Goal: Task Accomplishment & Management: Manage account settings

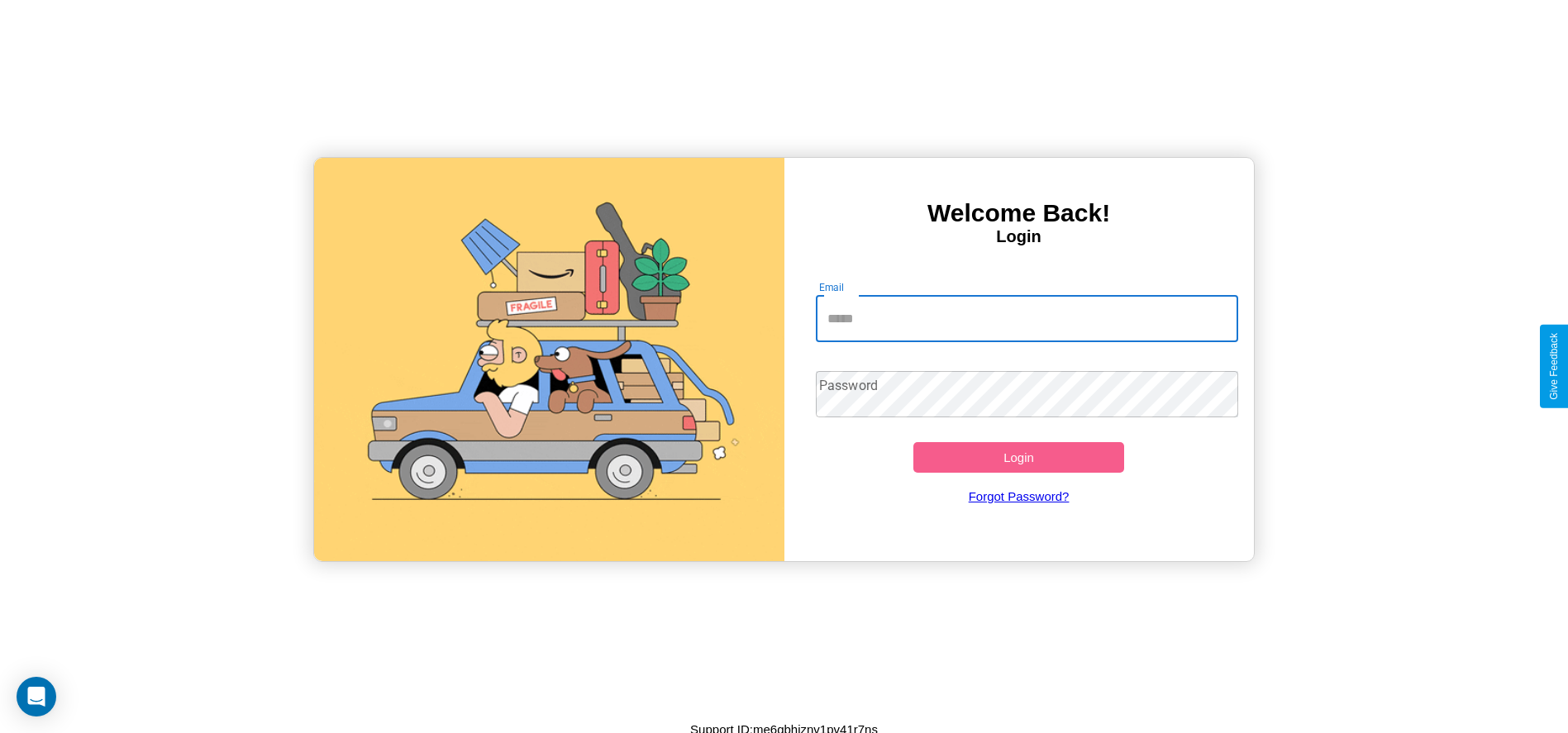
click at [1027, 319] on input "Email" at bounding box center [1027, 319] width 422 height 46
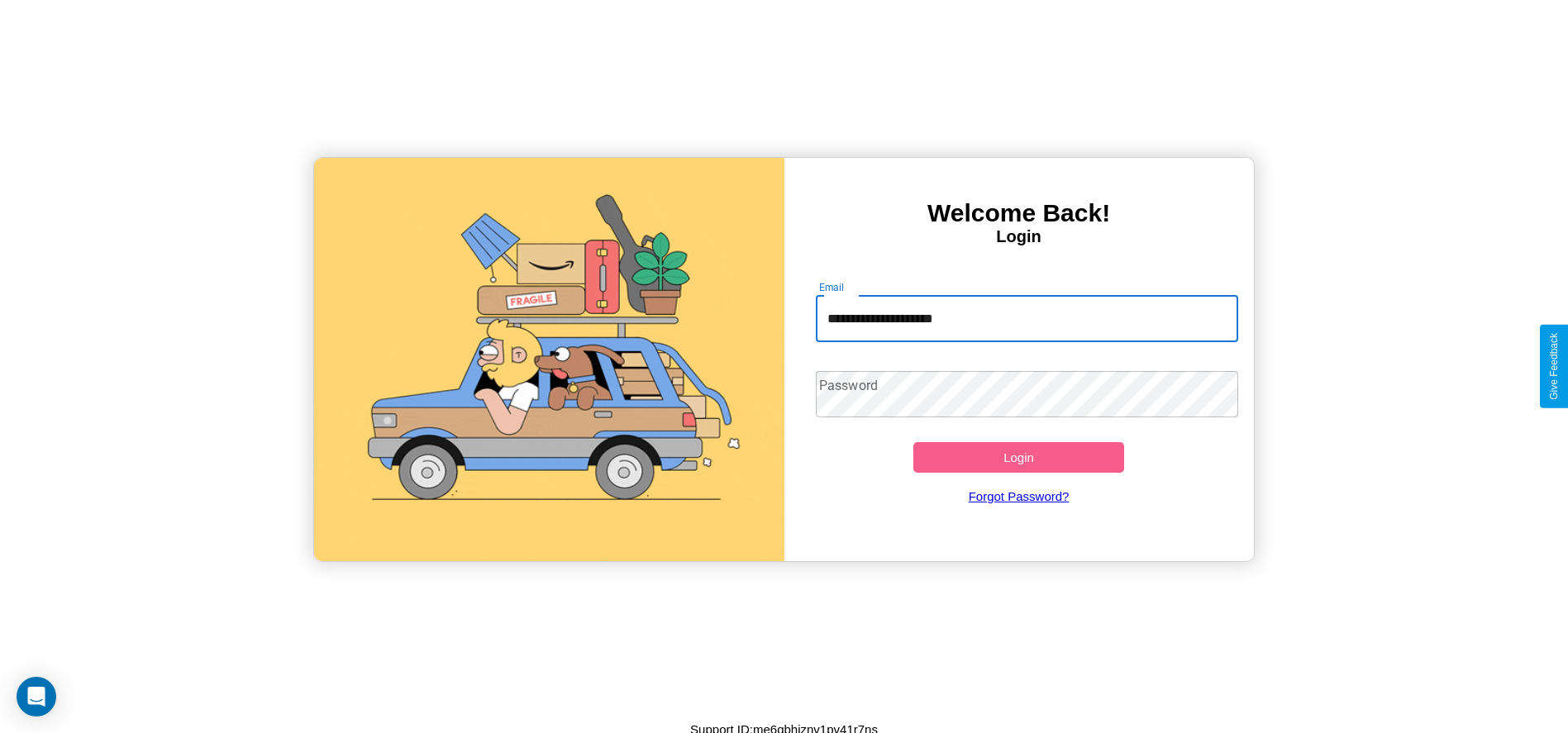
type input "**********"
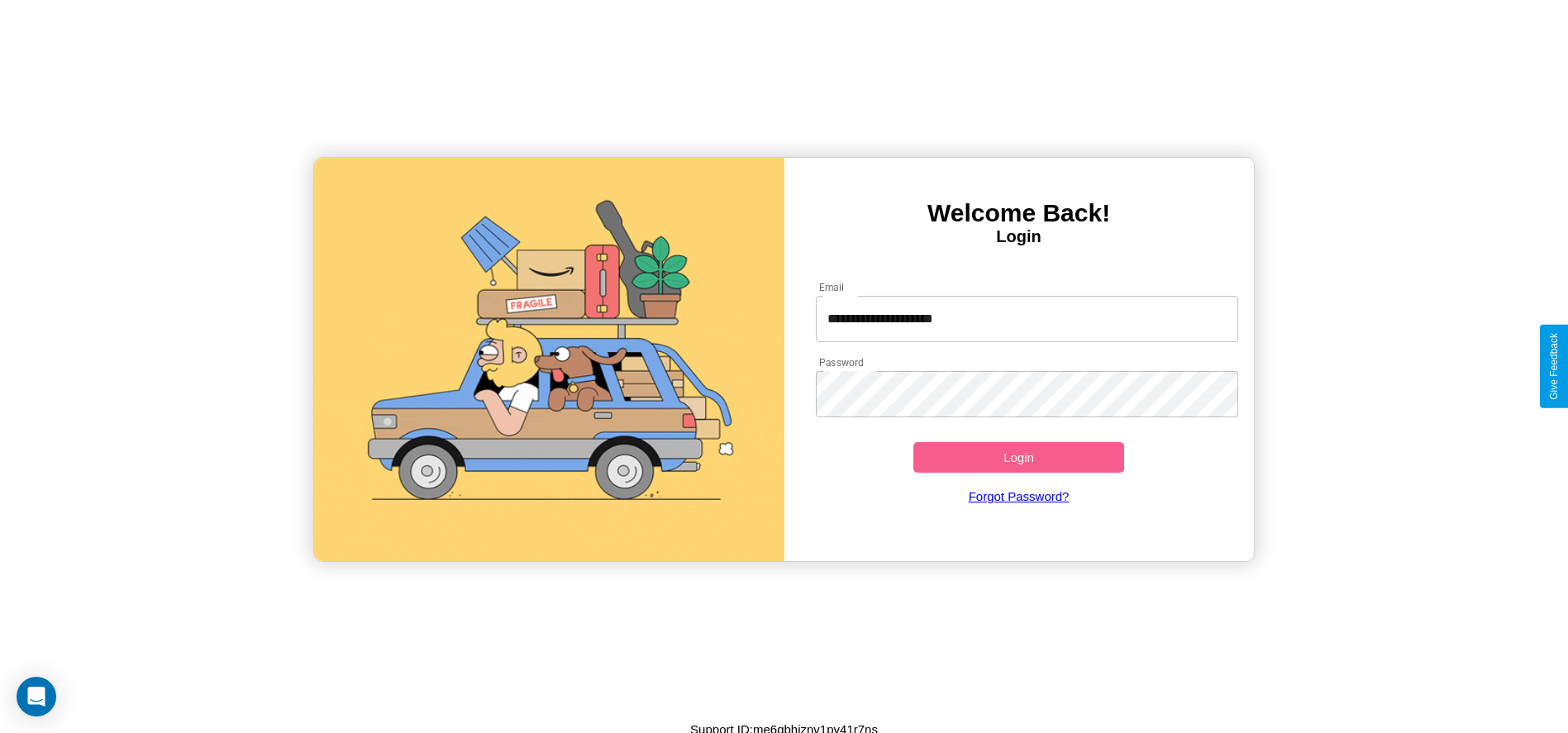
click at [1019, 457] on button "Login" at bounding box center [1019, 458] width 212 height 31
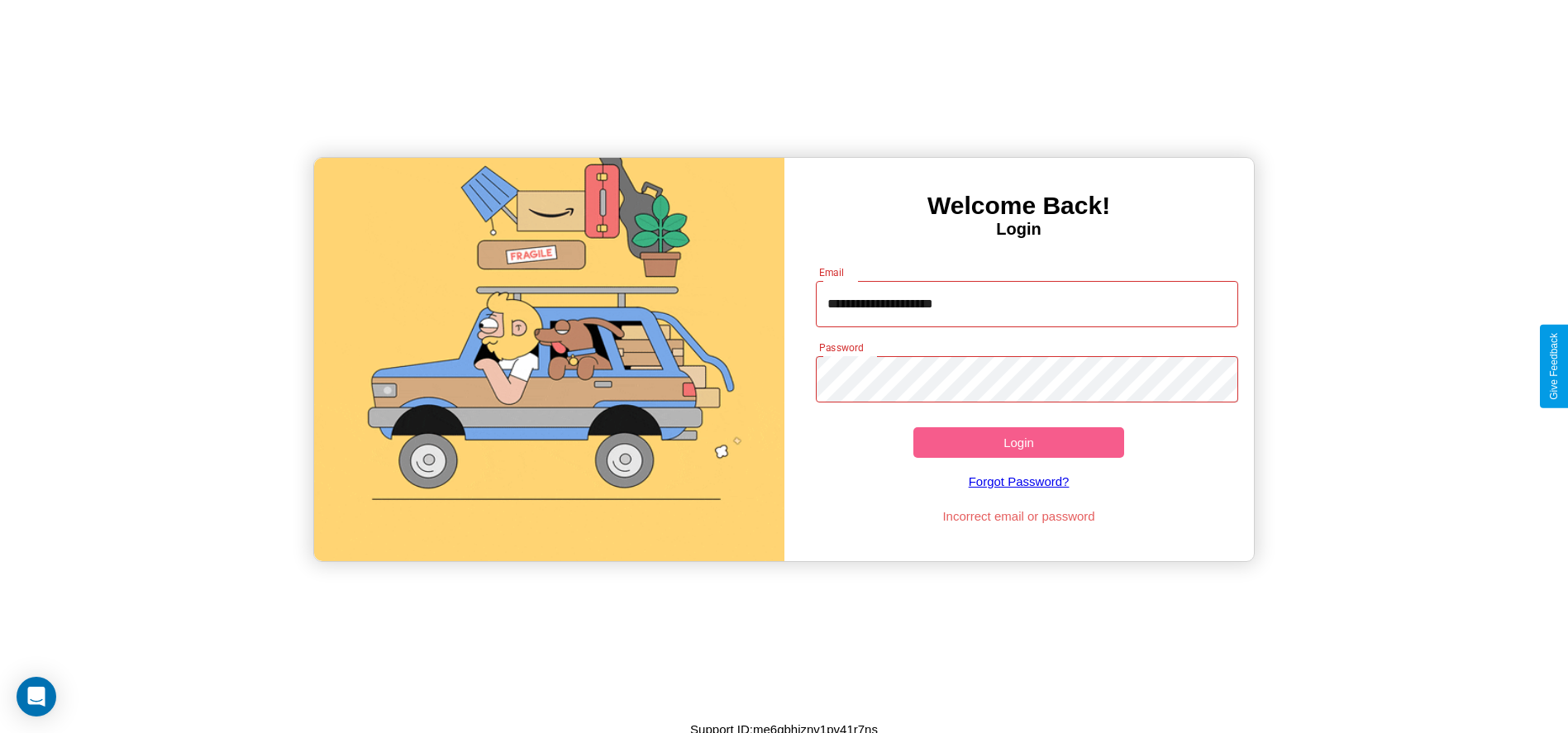
click at [1019, 443] on button "Login" at bounding box center [1019, 443] width 212 height 31
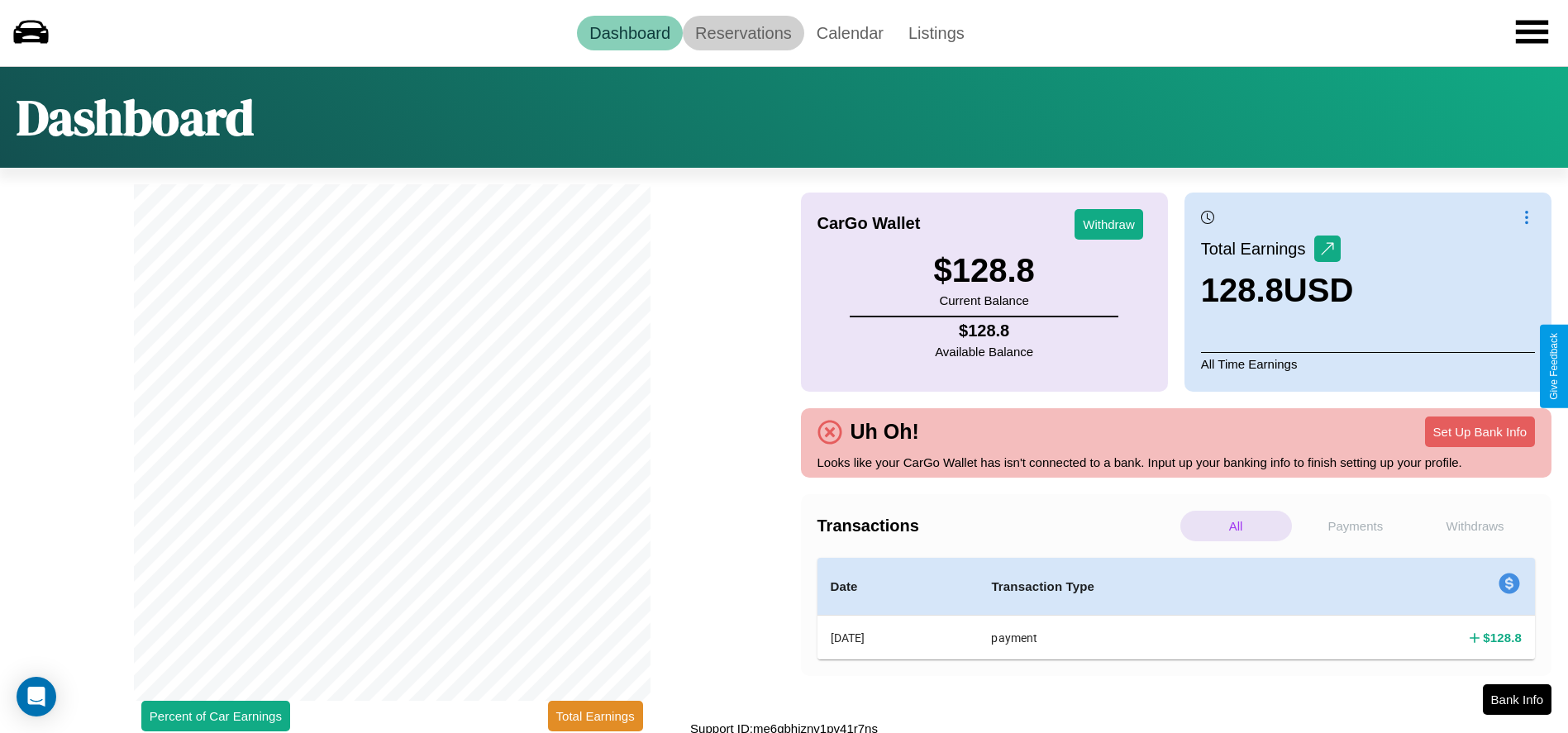
click at [743, 32] on link "Reservations" at bounding box center [743, 32] width 121 height 35
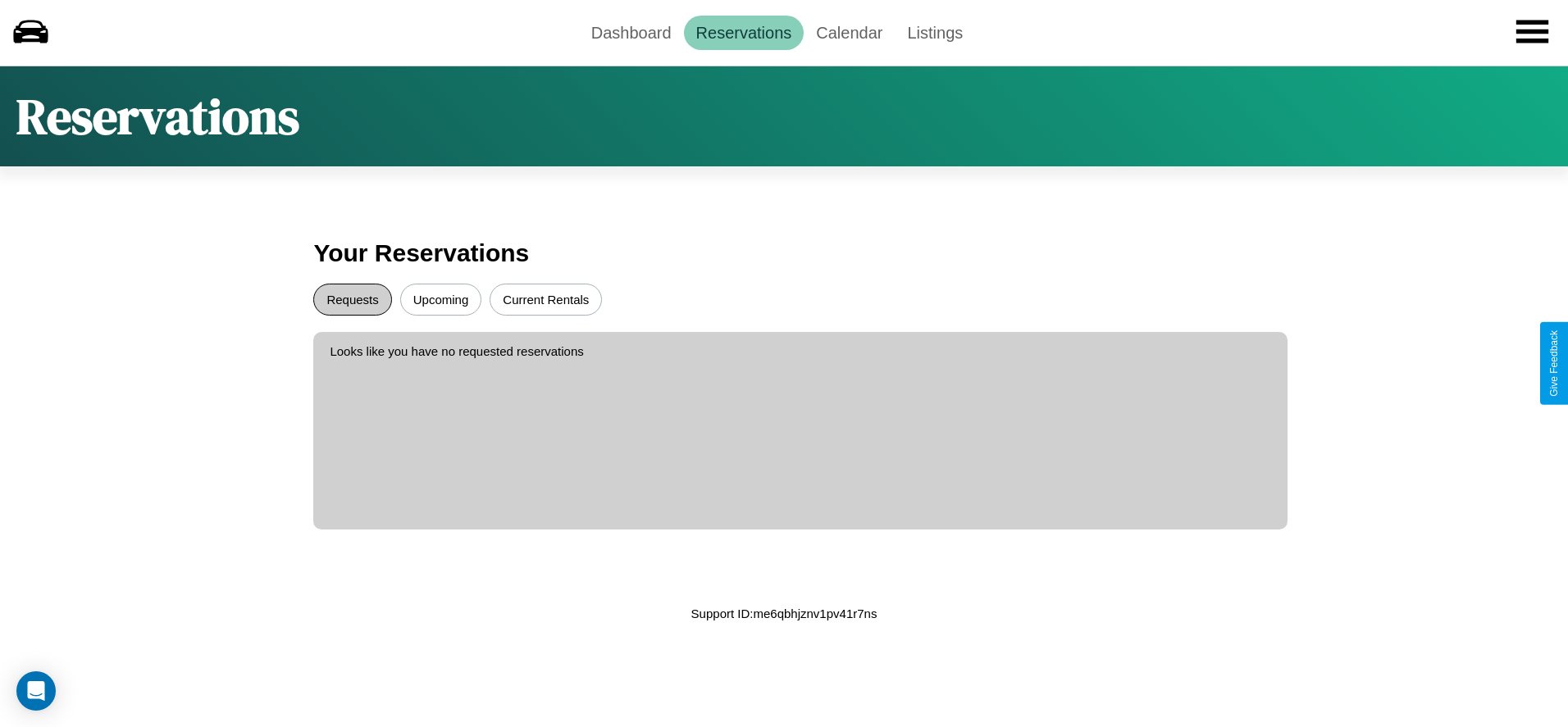
click at [353, 299] on button "Requests" at bounding box center [353, 300] width 78 height 32
click at [441, 299] on button "Upcoming" at bounding box center [441, 300] width 82 height 32
click at [631, 32] on link "Dashboard" at bounding box center [631, 32] width 105 height 35
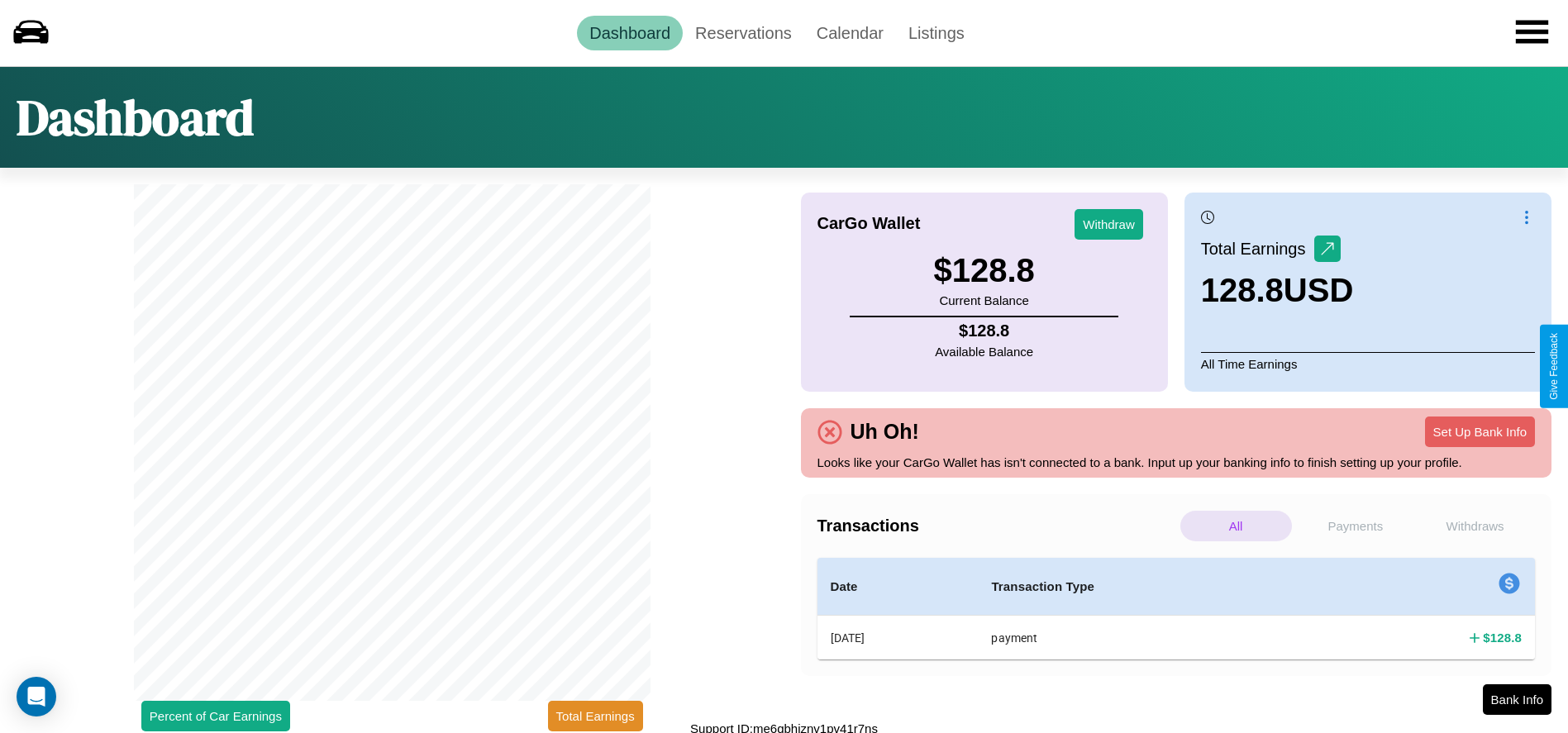
click at [1475, 525] on p "Withdraws" at bounding box center [1475, 526] width 112 height 31
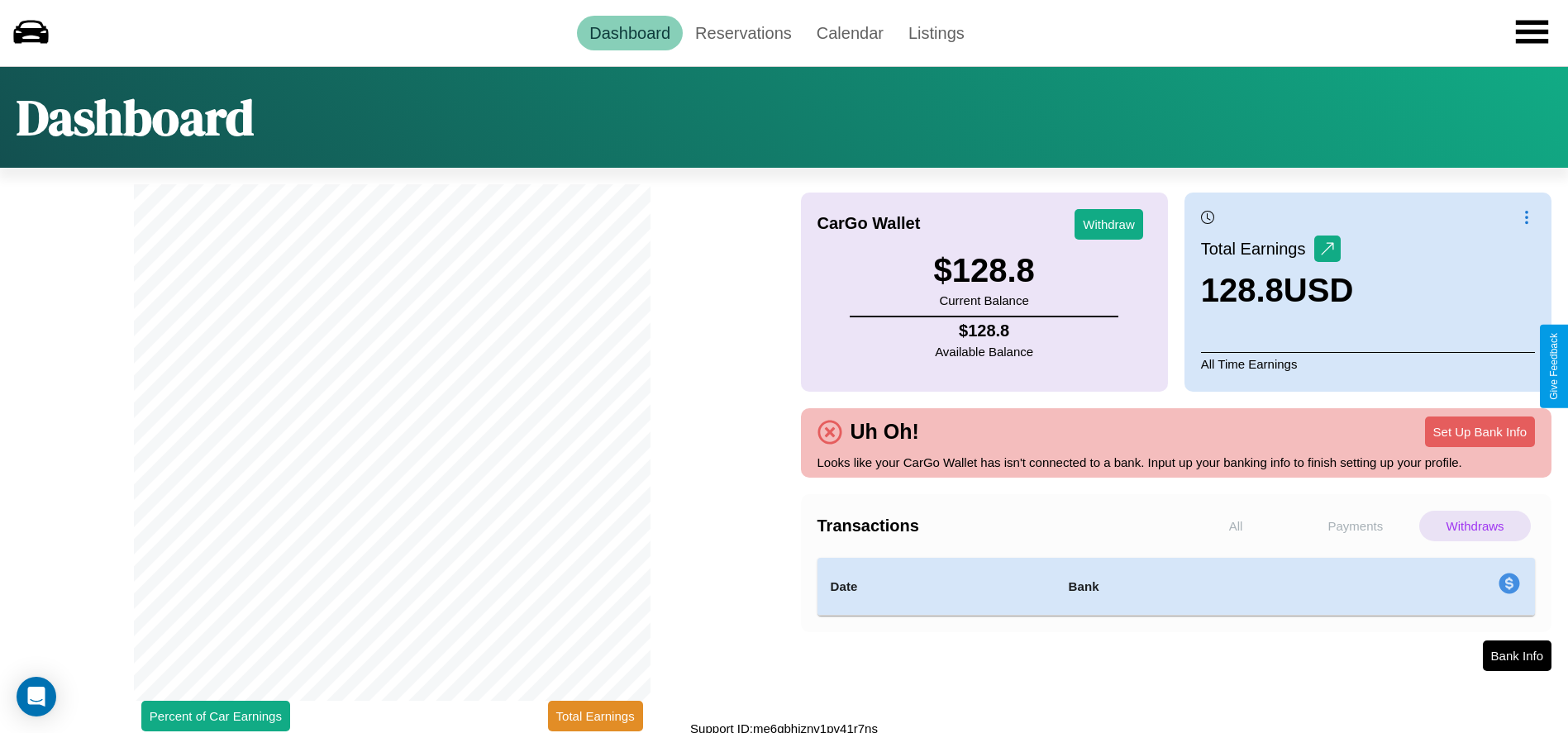
click at [1355, 525] on p "Payments" at bounding box center [1356, 526] width 112 height 31
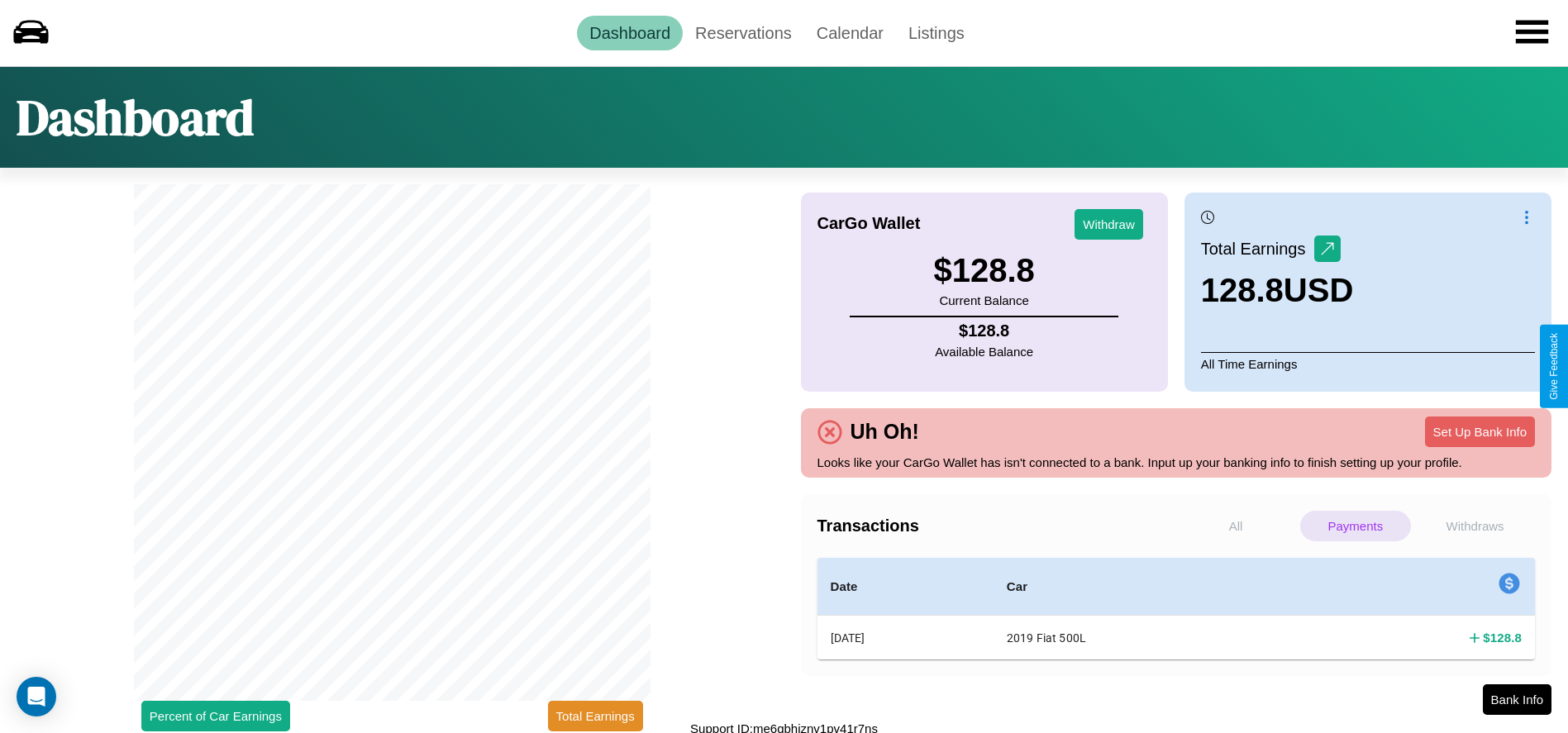
click at [1475, 525] on p "Withdraws" at bounding box center [1475, 526] width 112 height 31
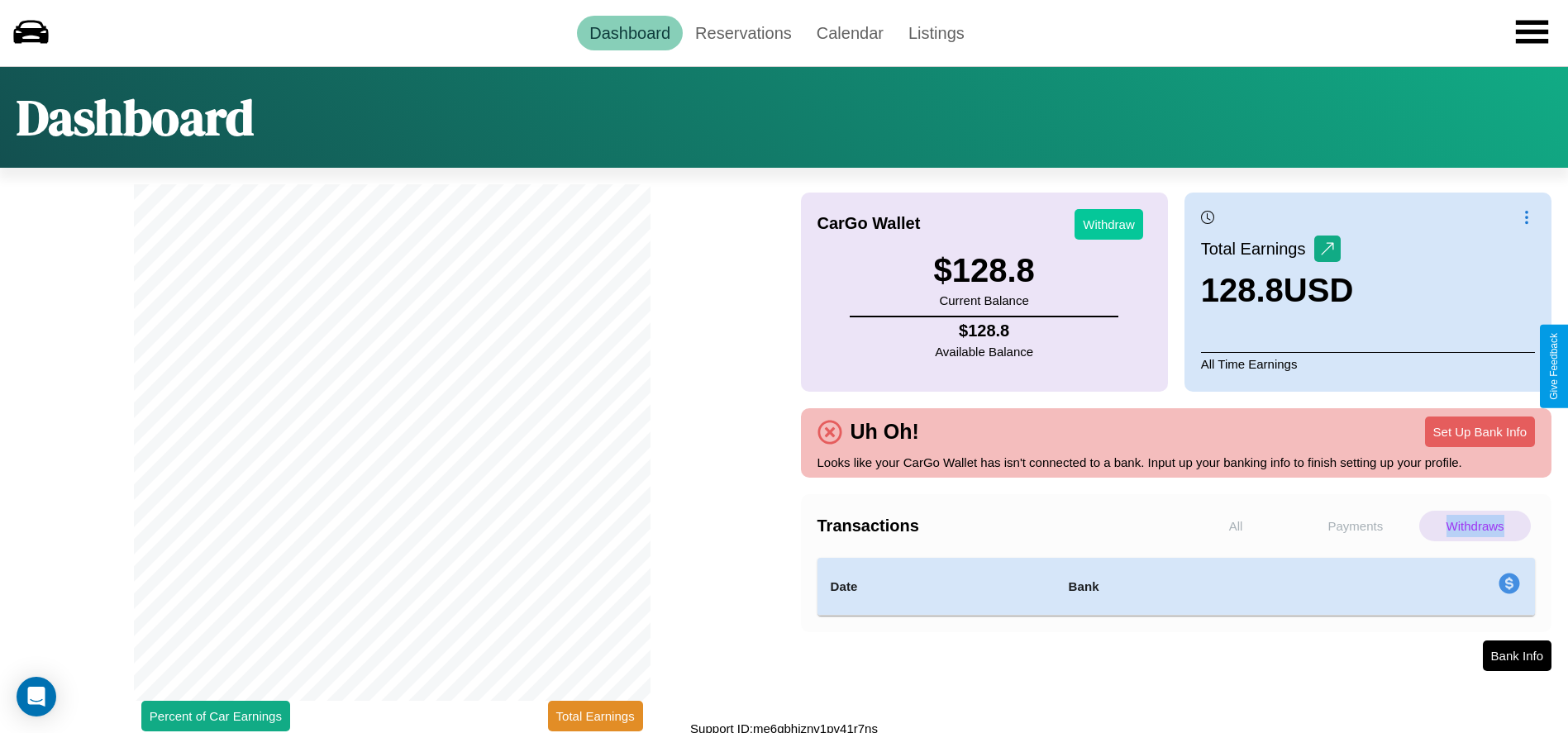
click at [1108, 224] on button "Withdraw" at bounding box center [1109, 225] width 68 height 31
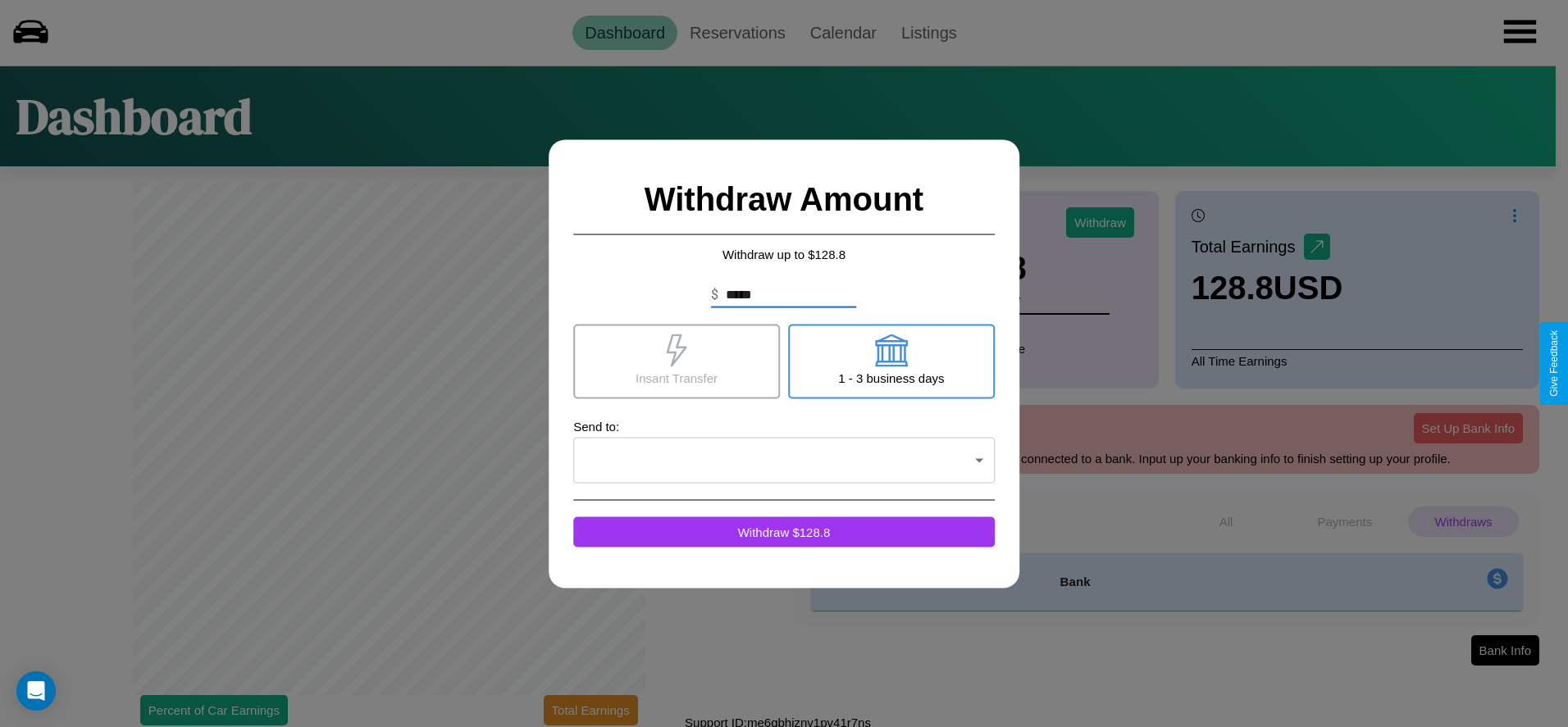
click at [891, 361] on icon at bounding box center [891, 350] width 33 height 33
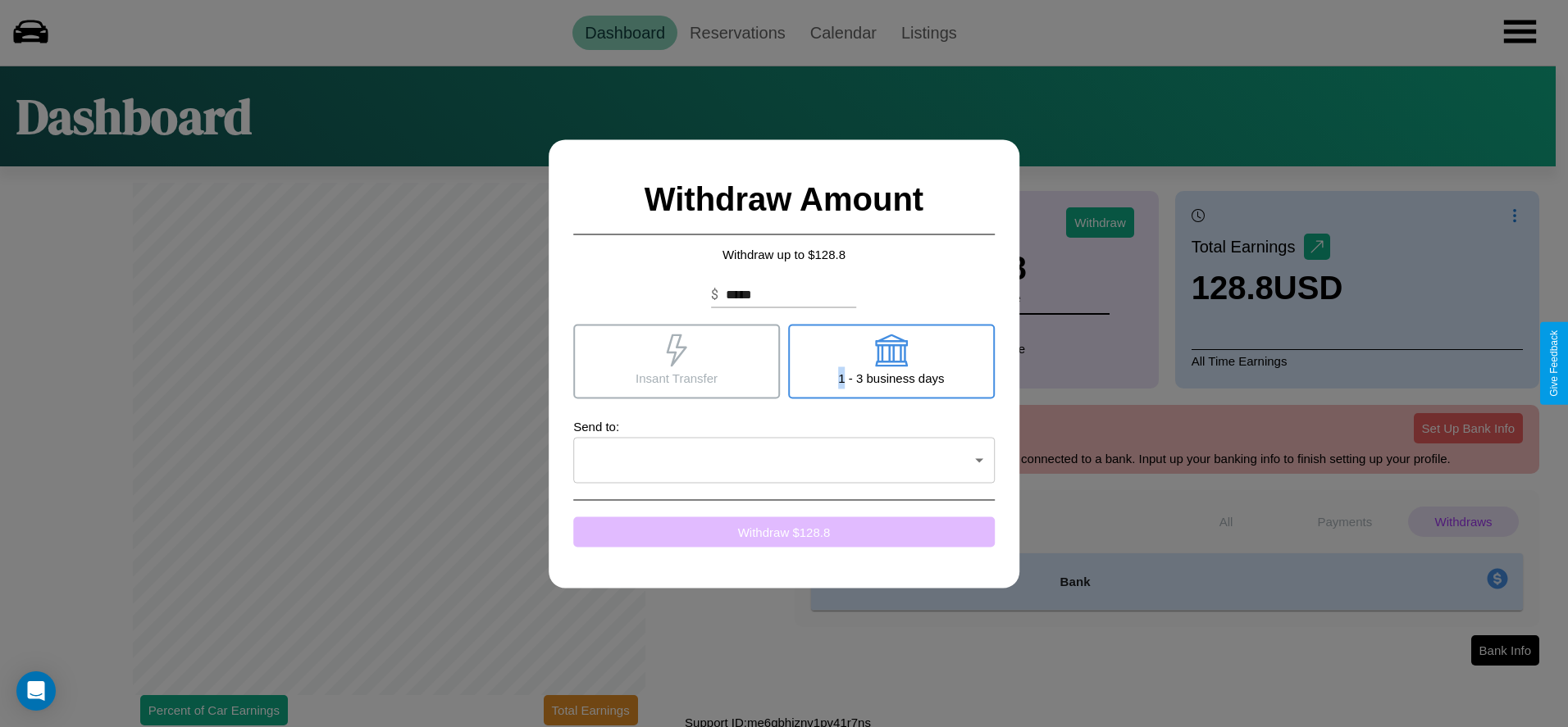
click at [784, 531] on button "Withdraw $ 128.8" at bounding box center [783, 532] width 421 height 31
